Goal: Transaction & Acquisition: Purchase product/service

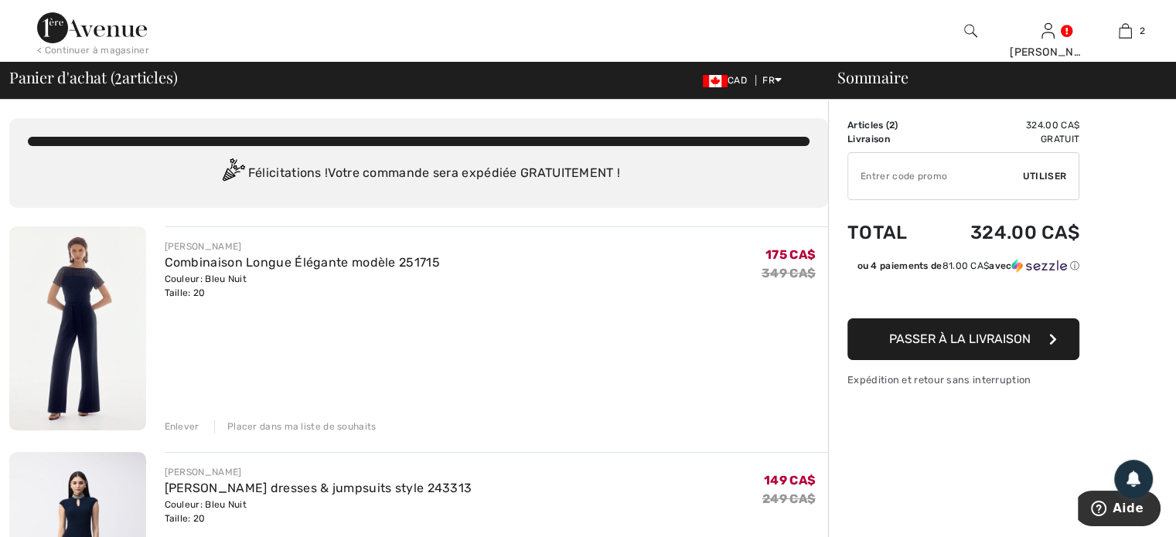
click at [100, 28] on img at bounding box center [92, 27] width 110 height 31
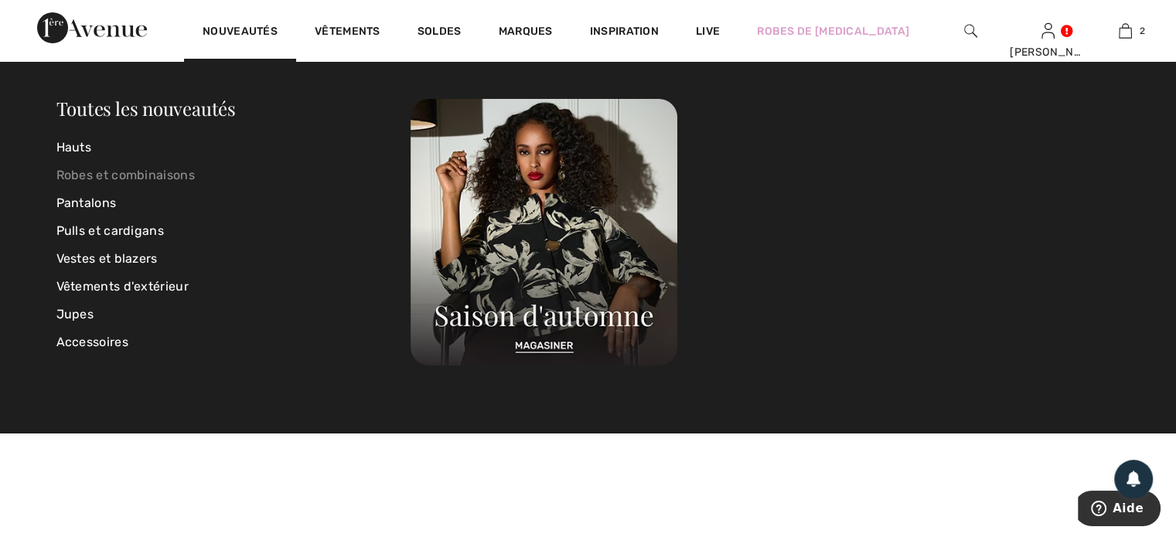
click at [108, 170] on link "Robes et combinaisons" at bounding box center [233, 176] width 355 height 28
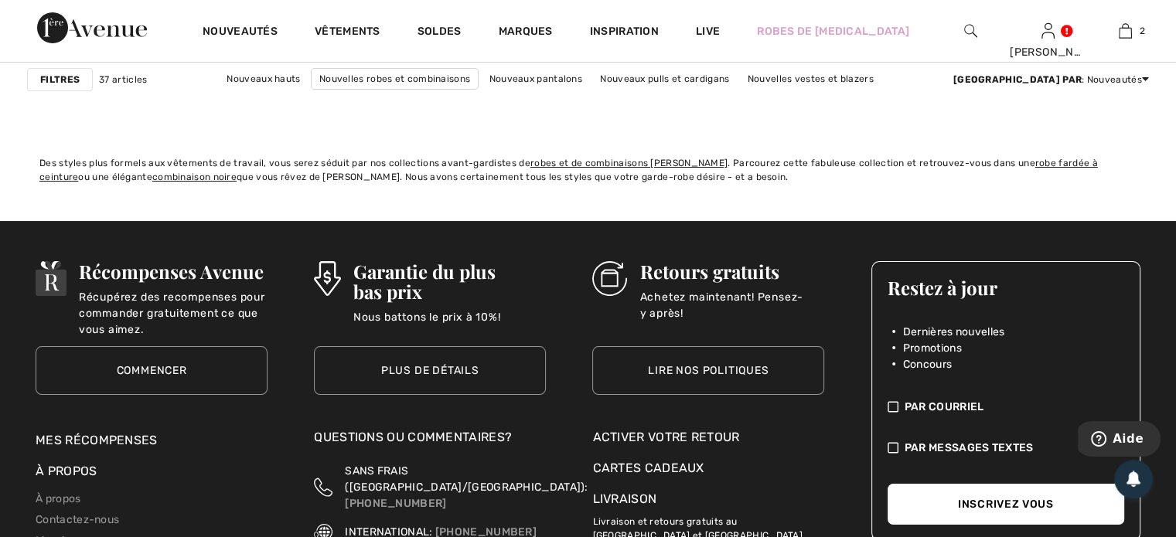
scroll to position [5905, 0]
